Goal: Transaction & Acquisition: Book appointment/travel/reservation

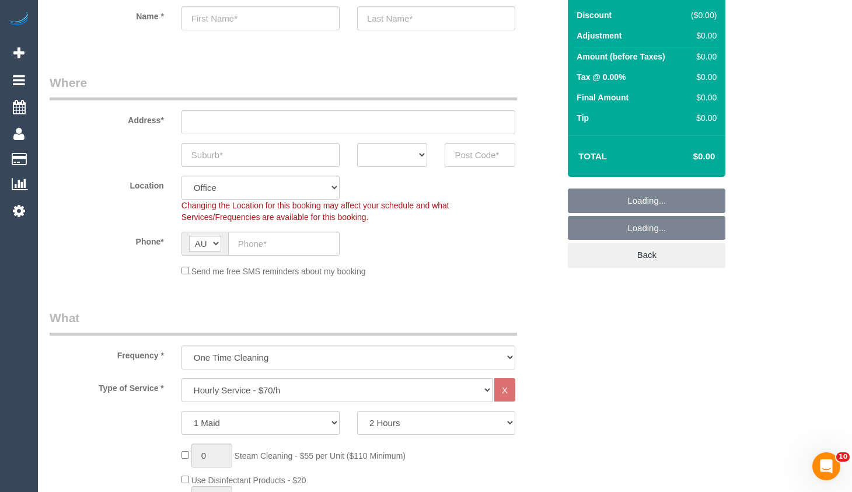
select select "object:12016"
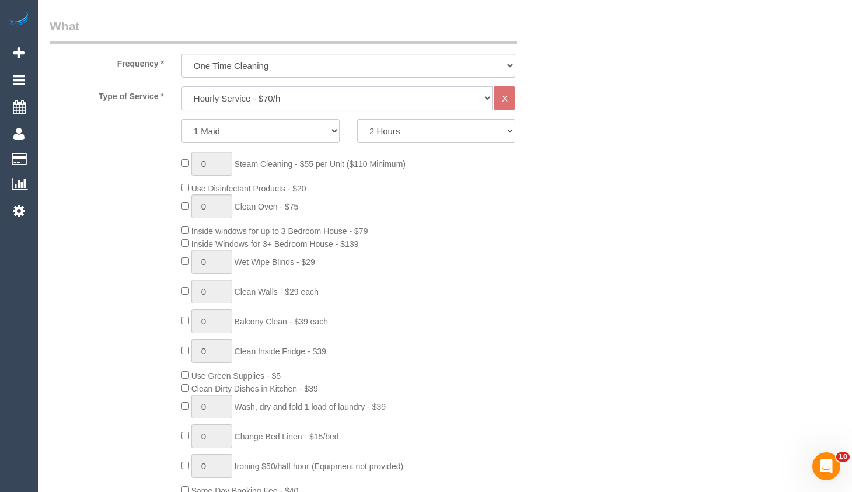
click at [349, 93] on select "Hourly Service - $70/h Hourly Service - $65/h Hourly Service - $60/h Hourly Ser…" at bounding box center [336, 98] width 311 height 24
select select "210"
click at [181, 86] on select "Hourly Service - $70/h Hourly Service - $65/h Hourly Service - $60/h Hourly Ser…" at bounding box center [336, 98] width 311 height 24
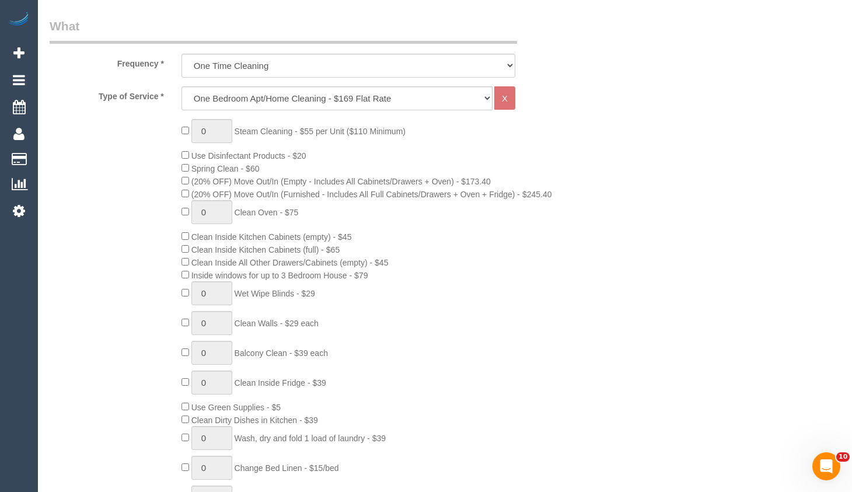
click at [186, 184] on span "(20% OFF) Move Out/In (Empty - Includes All Cabinets/Drawers + Oven) - $173.40" at bounding box center [335, 181] width 309 height 9
drag, startPoint x: 830, startPoint y: 87, endPoint x: 802, endPoint y: 92, distance: 29.0
type input "1"
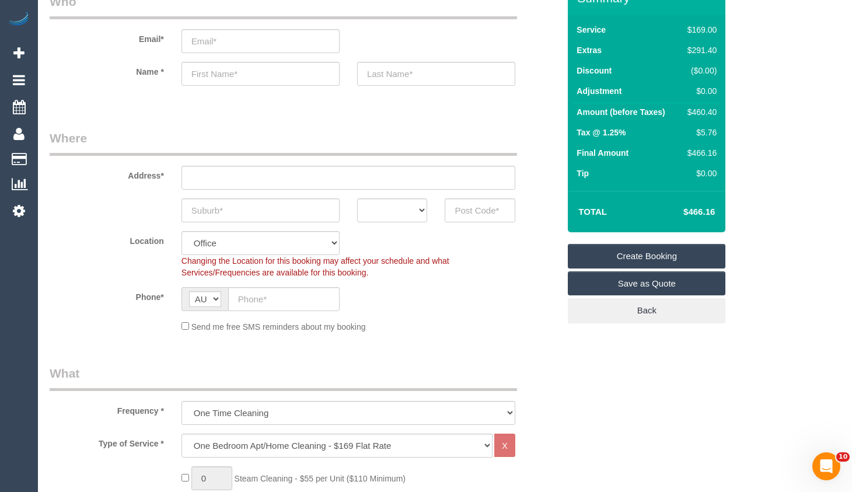
scroll to position [58, 0]
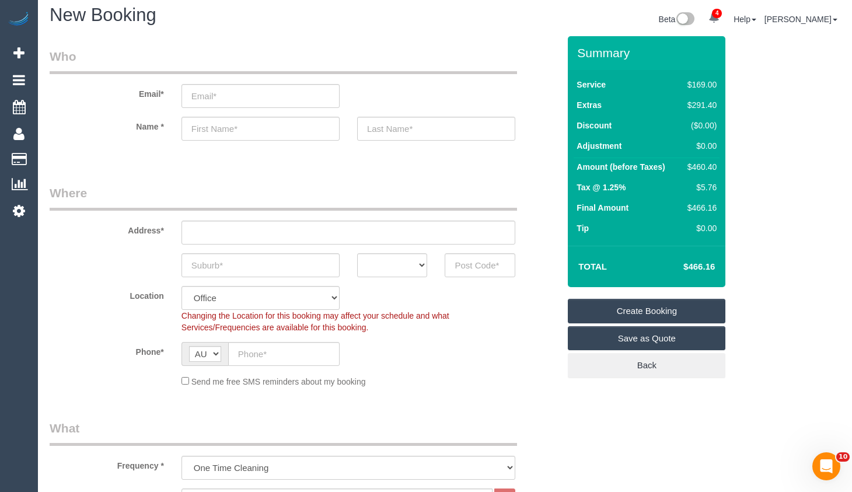
scroll to position [0, 0]
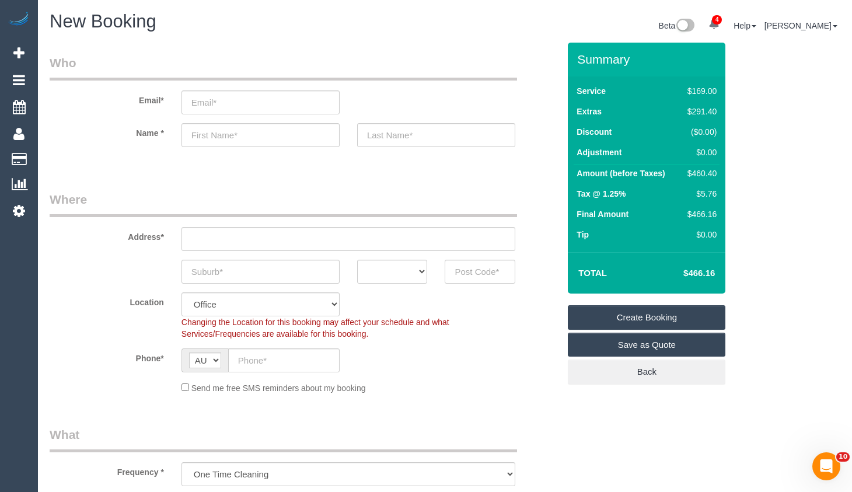
drag, startPoint x: 216, startPoint y: 93, endPoint x: 265, endPoint y: 108, distance: 51.9
click at [216, 93] on input "email" at bounding box center [260, 102] width 158 height 24
paste input "[EMAIL_ADDRESS][DOMAIN_NAME]"
type input "[EMAIL_ADDRESS][DOMAIN_NAME]"
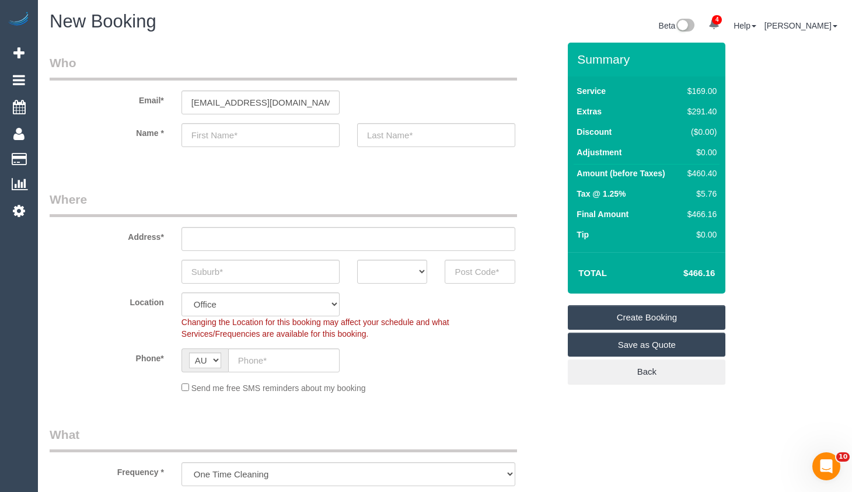
click at [433, 81] on div "Email* [EMAIL_ADDRESS][DOMAIN_NAME]" at bounding box center [304, 84] width 527 height 60
click at [277, 148] on sui-booking-customer "Email* [EMAIL_ADDRESS][DOMAIN_NAME] Name *" at bounding box center [304, 106] width 509 height 104
click at [272, 141] on input "text" at bounding box center [260, 135] width 158 height 24
click at [215, 237] on input "text" at bounding box center [348, 239] width 334 height 24
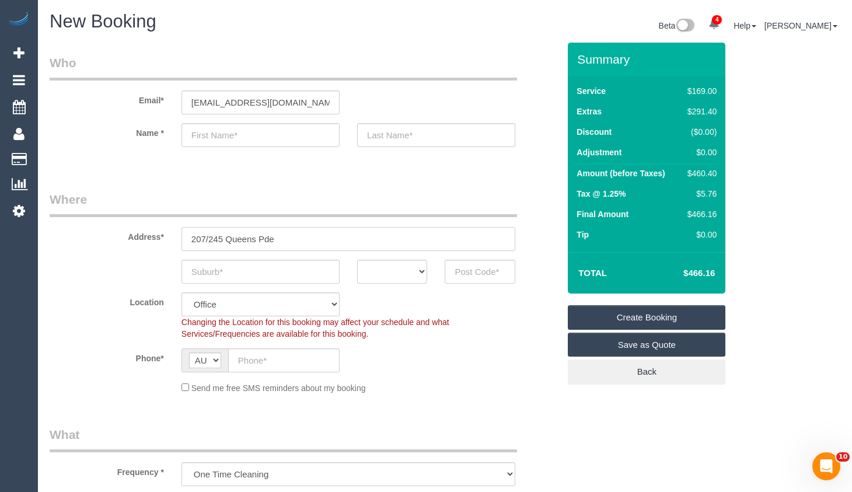
type input "207/245 Queens Pde"
click at [225, 270] on input "text" at bounding box center [260, 272] width 158 height 24
type input "Fitzroy"
click at [408, 272] on select "ACT [GEOGRAPHIC_DATA] NT [GEOGRAPHIC_DATA] SA TAS [GEOGRAPHIC_DATA] [GEOGRAPHIC…" at bounding box center [392, 272] width 71 height 24
select select "VIC"
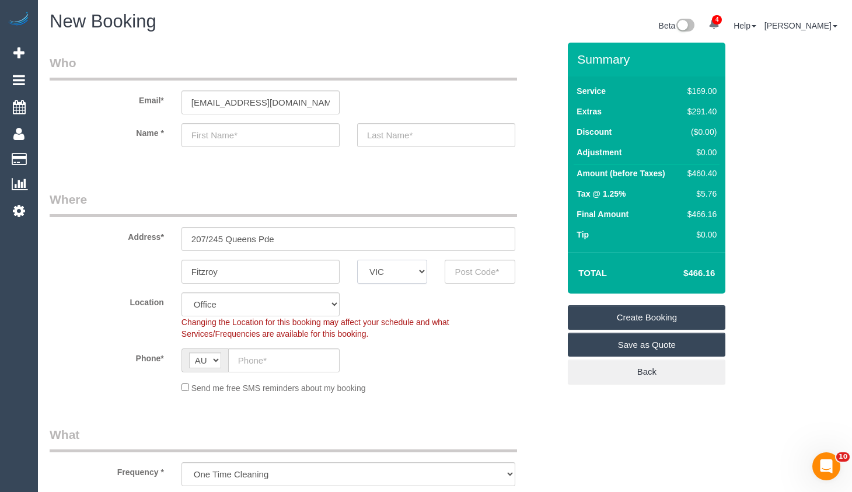
click at [357, 260] on select "ACT [GEOGRAPHIC_DATA] NT [GEOGRAPHIC_DATA] SA TAS [GEOGRAPHIC_DATA] [GEOGRAPHIC…" at bounding box center [392, 272] width 71 height 24
click at [238, 263] on input "Fitzroy" at bounding box center [260, 272] width 158 height 24
drag, startPoint x: 272, startPoint y: 268, endPoint x: 38, endPoint y: 163, distance: 256.9
click at [0, 219] on html "4 Beta Your Notifications You have 0 alerts × You have 1 to charge for [DATE] ×…" at bounding box center [426, 246] width 852 height 492
type input "Fitzroy North"
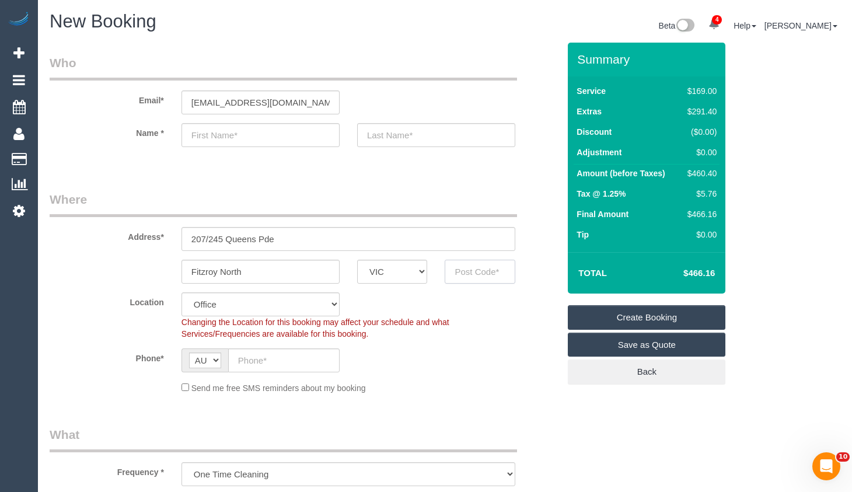
click at [460, 267] on input "text" at bounding box center [480, 272] width 71 height 24
type input "3068"
select select "47"
select select "object:12103"
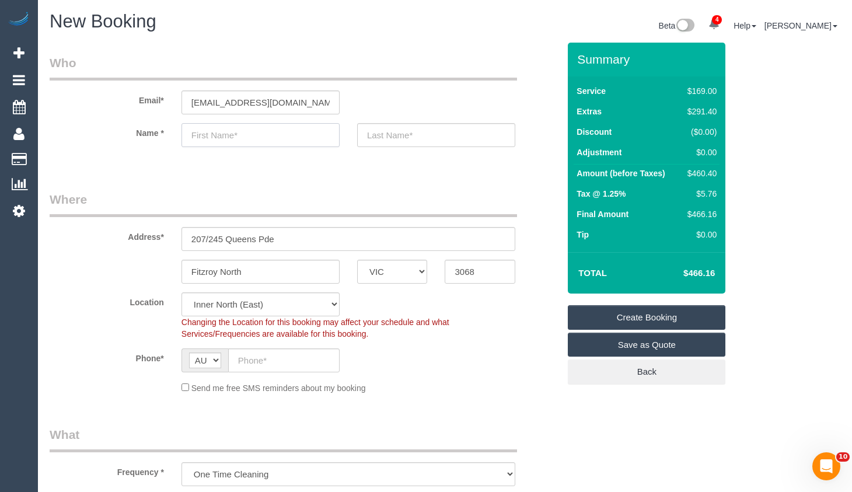
click at [260, 137] on input "text" at bounding box center [260, 135] width 158 height 24
type input "Ben"
drag, startPoint x: 844, startPoint y: 172, endPoint x: 762, endPoint y: 191, distance: 84.0
click at [440, 136] on input "text" at bounding box center [436, 135] width 158 height 24
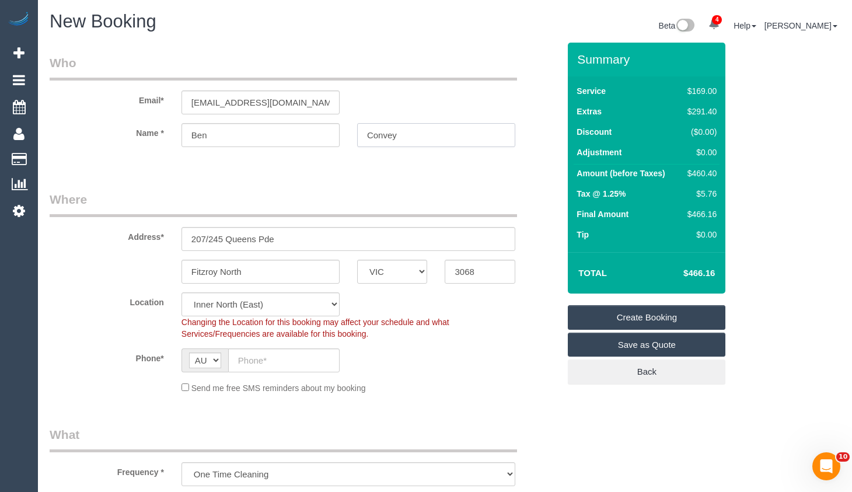
type input "Convey"
click at [260, 344] on sui-booking-location "Location [GEOGRAPHIC_DATA] (North) East (South) [GEOGRAPHIC_DATA] (East) [GEOGR…" at bounding box center [304, 343] width 509 height 102
click at [263, 359] on input "text" at bounding box center [283, 360] width 111 height 24
type input "0468 849 351"
